Goal: Check status: Check status

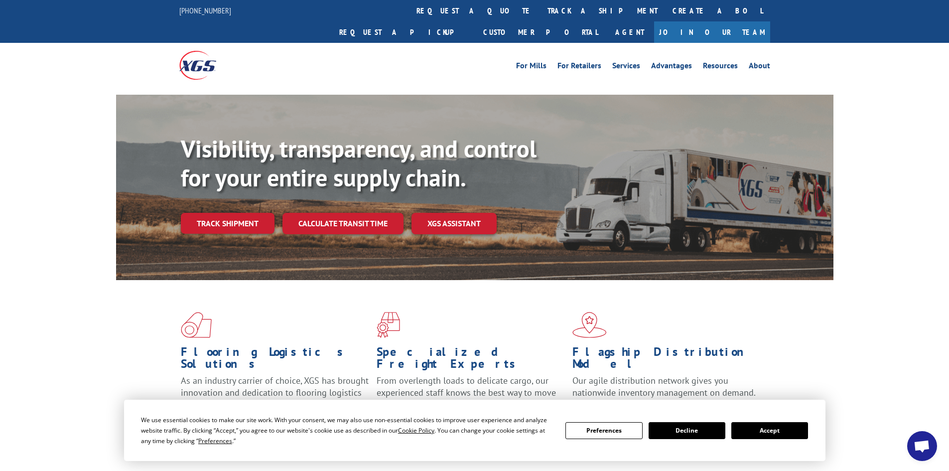
click at [767, 428] on button "Accept" at bounding box center [769, 430] width 77 height 17
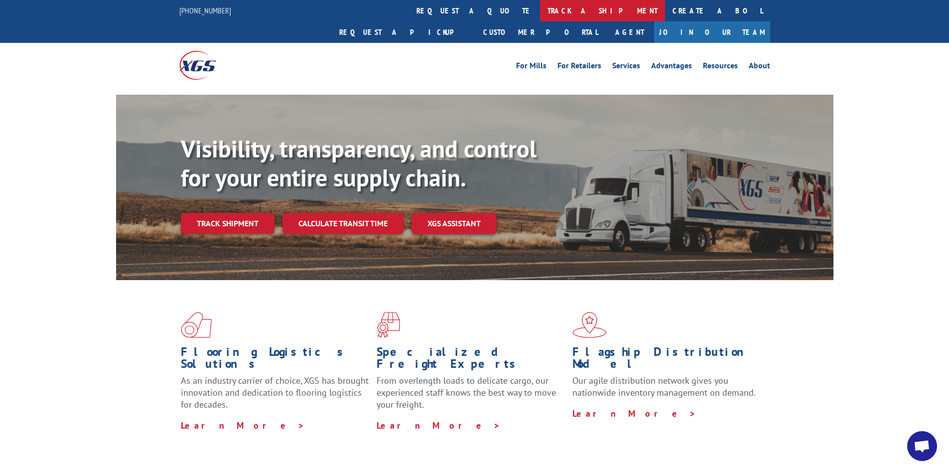
click at [540, 9] on link "track a shipment" at bounding box center [602, 10] width 125 height 21
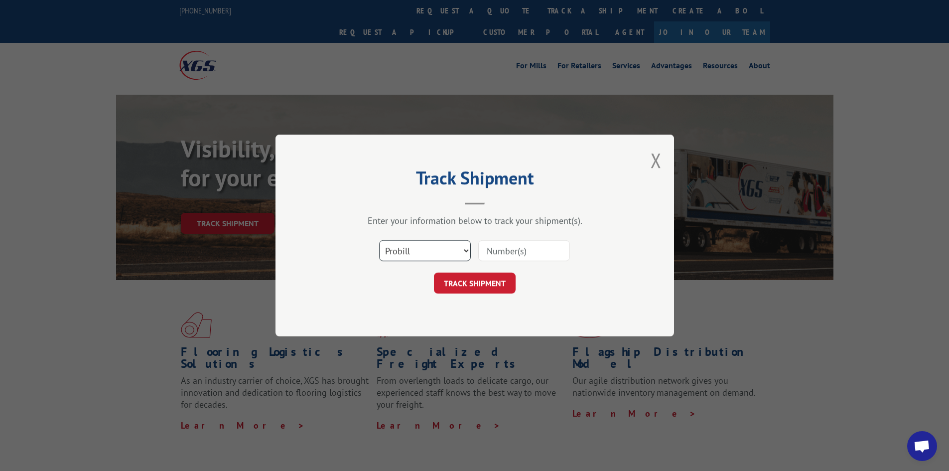
click at [395, 251] on select "Select category... Probill BOL PO" at bounding box center [425, 250] width 92 height 21
select select "po"
click at [379, 240] on select "Select category... Probill BOL PO" at bounding box center [425, 250] width 92 height 21
click at [497, 249] on input at bounding box center [524, 250] width 92 height 21
paste input "48544752"
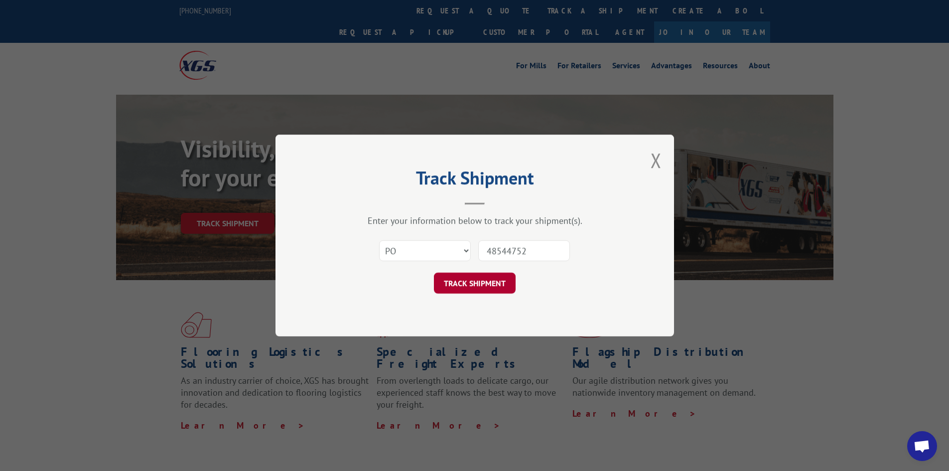
type input "48544752"
click at [490, 285] on button "TRACK SHIPMENT" at bounding box center [475, 282] width 82 height 21
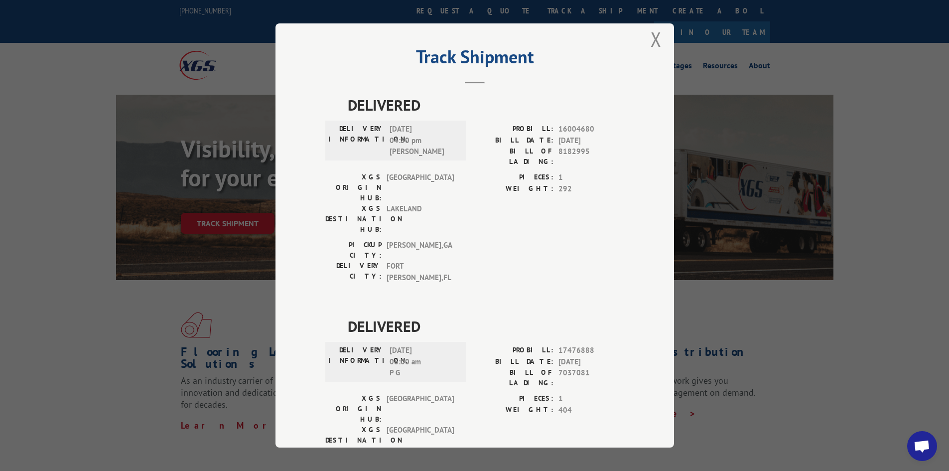
scroll to position [25, 0]
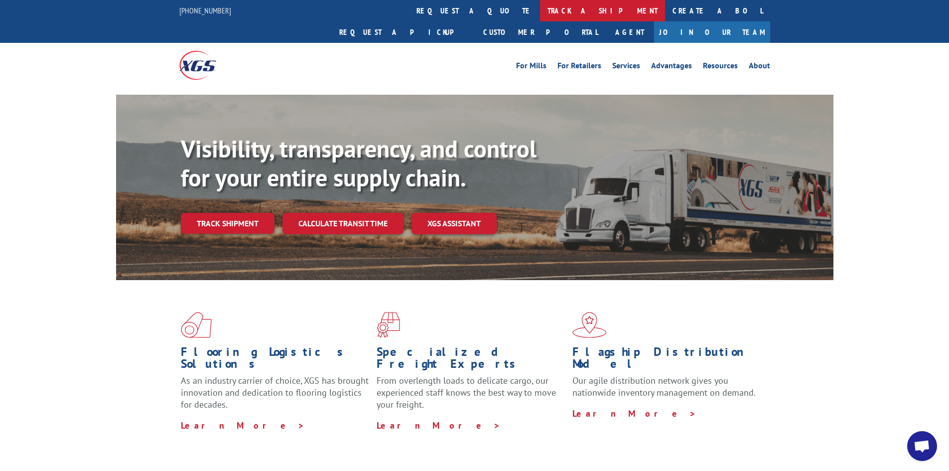
click at [540, 11] on link "track a shipment" at bounding box center [602, 10] width 125 height 21
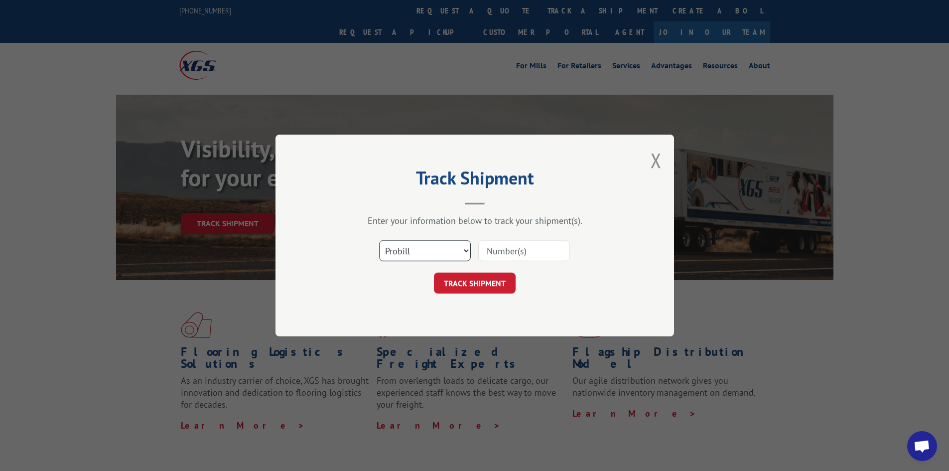
click at [416, 251] on select "Select category... Probill BOL PO" at bounding box center [425, 250] width 92 height 21
select select "po"
click at [379, 240] on select "Select category... Probill BOL PO" at bounding box center [425, 250] width 92 height 21
click at [504, 253] on input at bounding box center [524, 250] width 92 height 21
paste input "387999882"
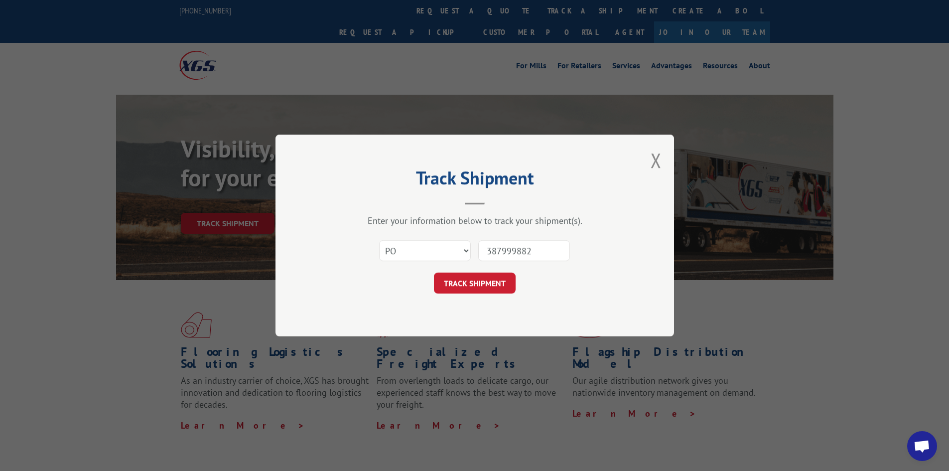
drag, startPoint x: 538, startPoint y: 250, endPoint x: 341, endPoint y: 220, distance: 200.0
click at [421, 252] on div "Select category... Probill BOL PO 387999882" at bounding box center [474, 250] width 299 height 33
paste input "48544811"
type input "48544811"
click at [483, 283] on button "TRACK SHIPMENT" at bounding box center [475, 282] width 82 height 21
